Goal: Find specific fact: Find specific fact

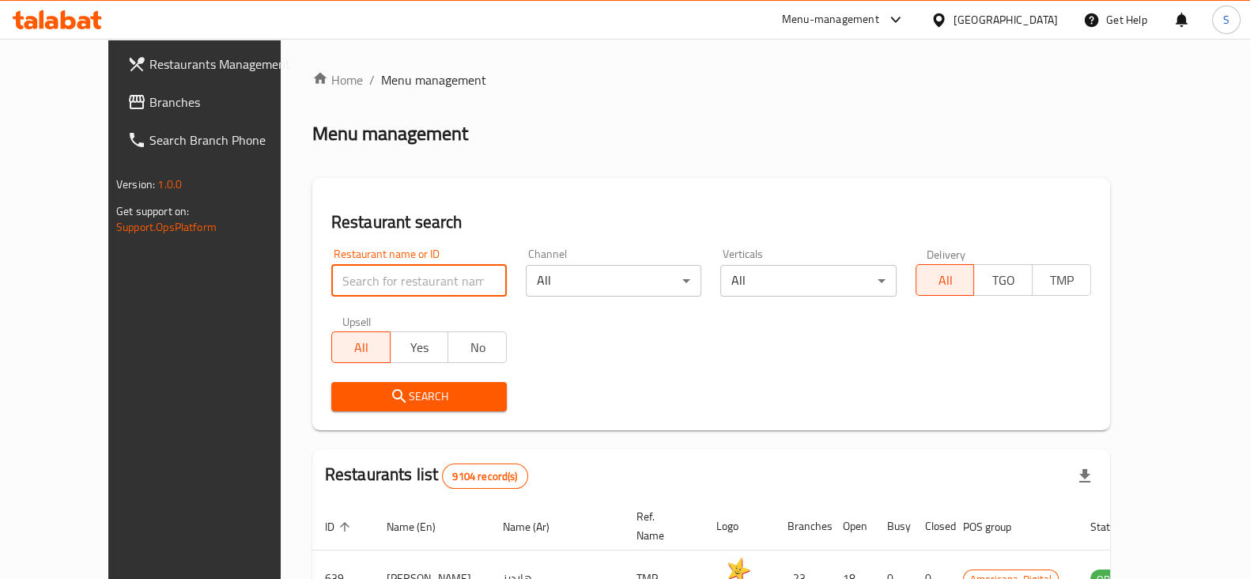
click at [360, 281] on input "search" at bounding box center [419, 281] width 176 height 32
type input "rosebella"
click at [361, 399] on span "Search" at bounding box center [419, 397] width 150 height 20
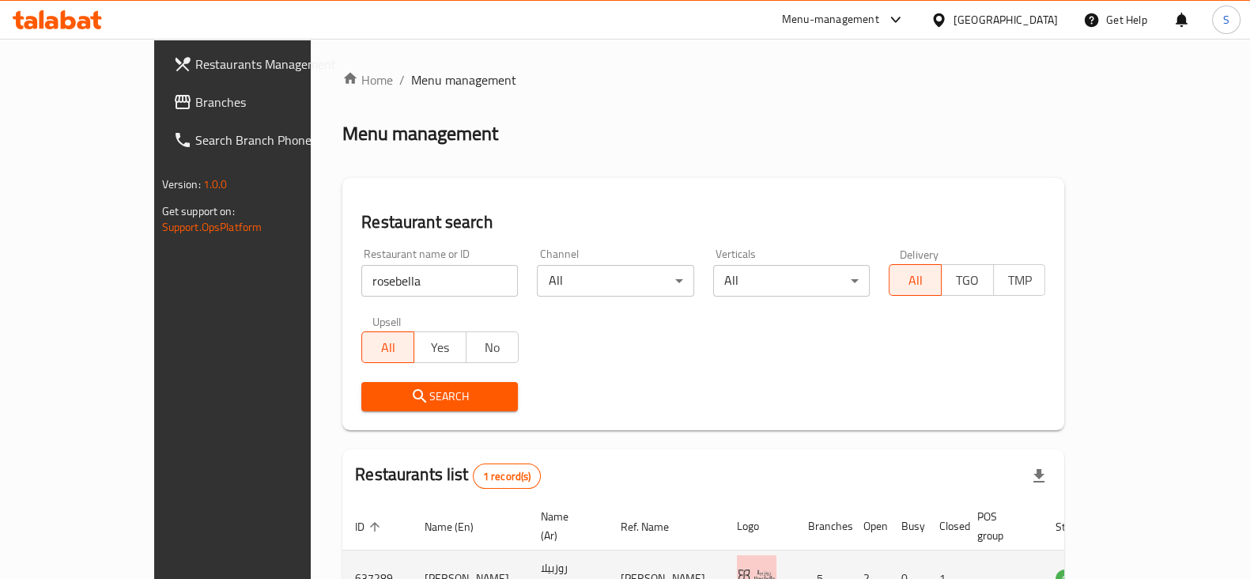
click at [342, 557] on td "637289" at bounding box center [377, 578] width 70 height 56
copy td "637289"
